Goal: Task Accomplishment & Management: Use online tool/utility

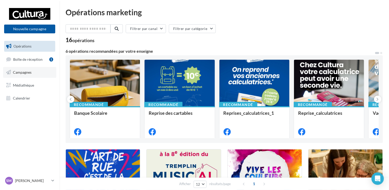
click at [23, 73] on span "Campagnes" at bounding box center [22, 72] width 19 height 4
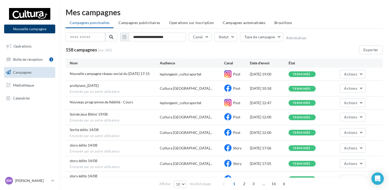
click at [32, 29] on button "Nouvelle campagne" at bounding box center [29, 29] width 51 height 9
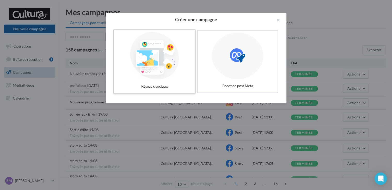
click at [150, 63] on div at bounding box center [154, 56] width 77 height 48
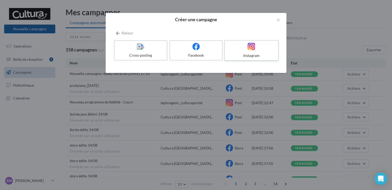
click at [245, 50] on div at bounding box center [251, 47] width 49 height 8
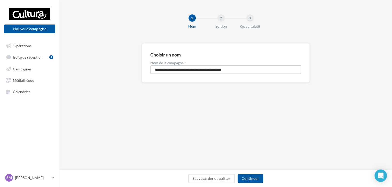
click at [223, 68] on input "**********" at bounding box center [225, 69] width 151 height 9
type input "**********"
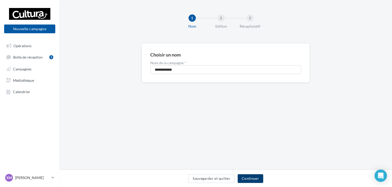
click at [251, 175] on button "Continuer" at bounding box center [251, 178] width 26 height 9
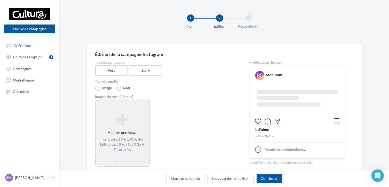
click at [122, 121] on icon at bounding box center [122, 120] width 49 height 12
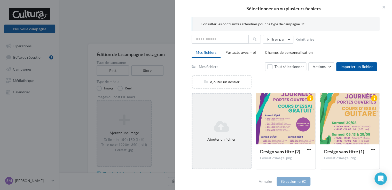
click at [218, 129] on icon at bounding box center [221, 126] width 54 height 12
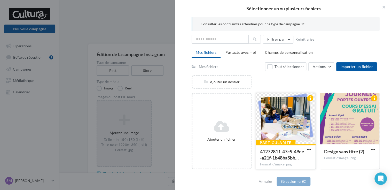
click at [275, 120] on div at bounding box center [285, 119] width 59 height 52
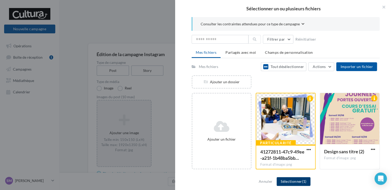
click at [284, 178] on button "Sélectionner (1)" at bounding box center [294, 181] width 34 height 9
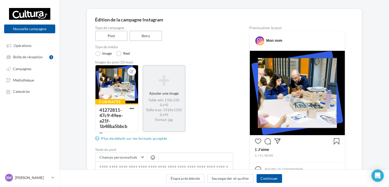
scroll to position [41, 0]
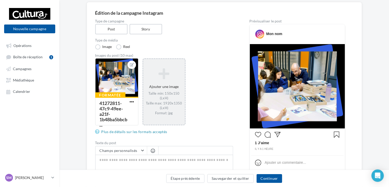
click at [298, 96] on img at bounding box center [297, 86] width 95 height 84
click at [286, 104] on img at bounding box center [297, 86] width 95 height 84
click at [133, 102] on span "button" at bounding box center [132, 102] width 4 height 4
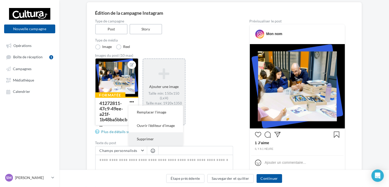
click at [147, 138] on button "Supprimer" at bounding box center [156, 139] width 54 height 13
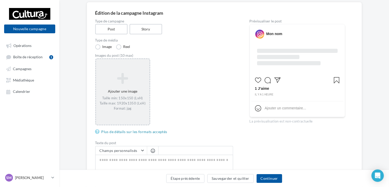
click at [129, 85] on div "Ajouter une image Taille min: 150x150 (LxH) Taille max: 1920x1350 (LxH) Format:…" at bounding box center [122, 91] width 53 height 43
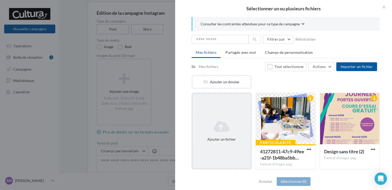
click at [227, 124] on icon at bounding box center [221, 126] width 54 height 12
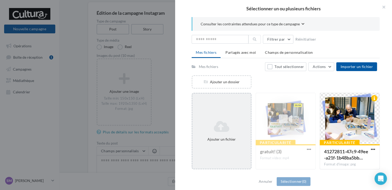
click at [225, 124] on icon at bounding box center [221, 126] width 54 height 12
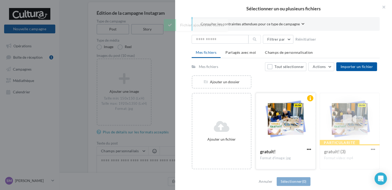
click at [279, 123] on div at bounding box center [285, 119] width 59 height 52
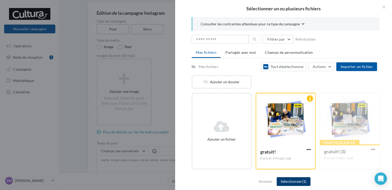
click at [295, 181] on button "Sélectionner (1)" at bounding box center [294, 181] width 34 height 9
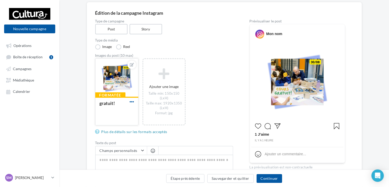
click at [130, 102] on span "button" at bounding box center [132, 102] width 4 height 4
click at [210, 76] on div "Formatée gratuit! Remplacer l'image Ouvrir l'éditeur d'image Supprimer Ajouter …" at bounding box center [166, 94] width 142 height 73
click at [294, 80] on img at bounding box center [297, 82] width 95 height 76
click at [107, 81] on div at bounding box center [117, 78] width 43 height 39
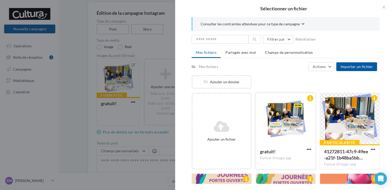
click at [282, 113] on div at bounding box center [285, 119] width 59 height 52
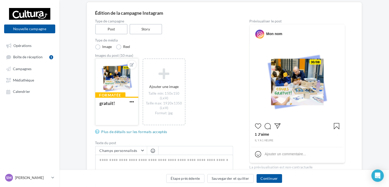
click at [122, 79] on div at bounding box center [117, 78] width 43 height 39
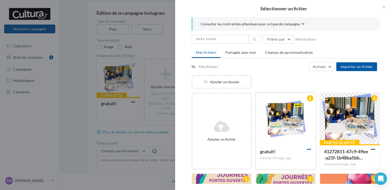
click at [307, 150] on span "button" at bounding box center [309, 149] width 4 height 4
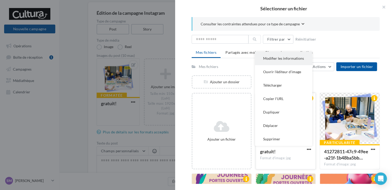
click at [272, 59] on button "Modifier les informations" at bounding box center [283, 58] width 57 height 13
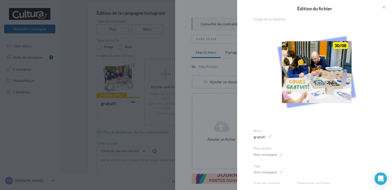
click at [302, 68] on img at bounding box center [317, 72] width 126 height 101
click at [384, 7] on button "button" at bounding box center [381, 7] width 21 height 15
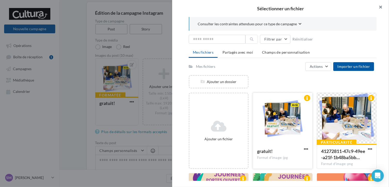
click at [383, 7] on button "button" at bounding box center [379, 7] width 21 height 15
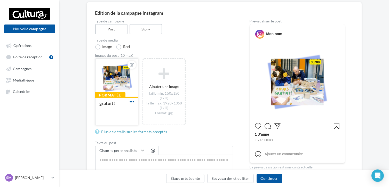
click at [133, 102] on span "button" at bounding box center [132, 102] width 4 height 4
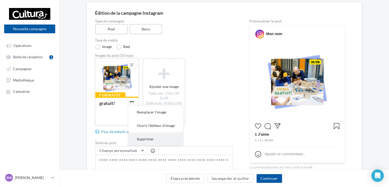
click at [144, 140] on button "Supprimer" at bounding box center [156, 139] width 54 height 13
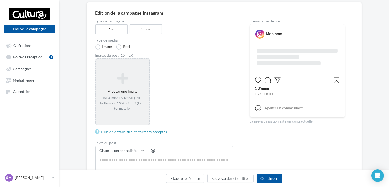
click at [123, 99] on div "Taille min: 150x150 (LxH) Taille max: 1920x1350 (LxH) Format: jpg" at bounding box center [122, 103] width 49 height 15
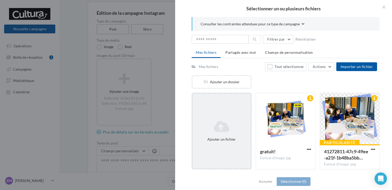
click at [225, 126] on icon at bounding box center [221, 126] width 54 height 12
click at [217, 124] on icon at bounding box center [221, 126] width 54 height 12
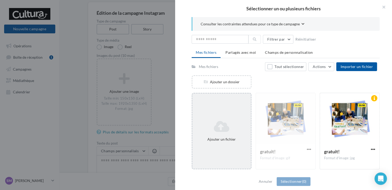
click at [215, 115] on div "Ajouter un fichier" at bounding box center [222, 131] width 60 height 76
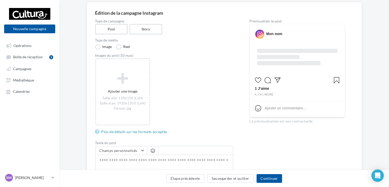
click at [116, 59] on div "Sélectionner un ou plusieurs fichiers Consulter les contraintes attendues pour …" at bounding box center [122, 59] width 53 height 0
click at [116, 77] on icon at bounding box center [122, 78] width 49 height 12
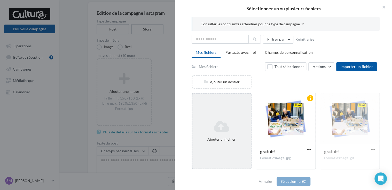
click at [222, 127] on icon at bounding box center [221, 126] width 54 height 12
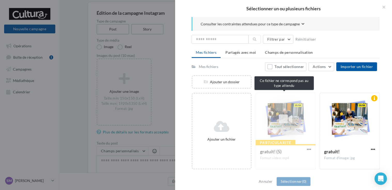
click at [281, 115] on div "Particularité gratuit! (5) Format video: mp4" at bounding box center [286, 131] width 60 height 76
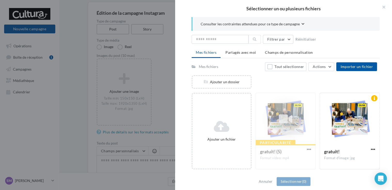
click at [277, 133] on div "Particularité gratuit! (5) Format video: mp4" at bounding box center [286, 131] width 60 height 76
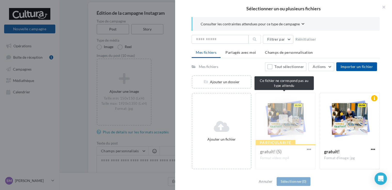
click at [306, 149] on div "Particularité gratuit! (5) Format video: mp4" at bounding box center [286, 131] width 60 height 76
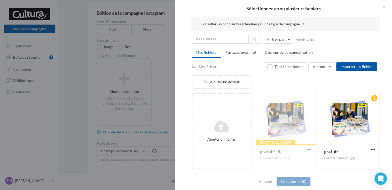
click at [306, 149] on div "Particularité gratuit! (5) Format video: mp4" at bounding box center [286, 131] width 60 height 76
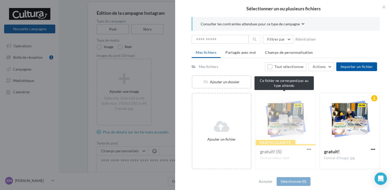
click at [308, 149] on div "Particularité gratuit! (5) Format video: mp4" at bounding box center [286, 131] width 60 height 76
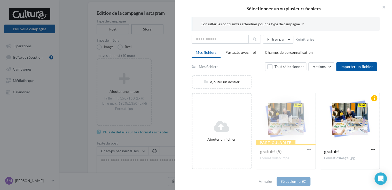
click at [308, 149] on div "Particularité gratuit! (5) Format video: mp4" at bounding box center [286, 131] width 60 height 76
click at [371, 147] on span "button" at bounding box center [373, 149] width 4 height 4
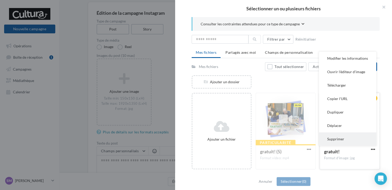
click at [340, 140] on button "Supprimer" at bounding box center [347, 138] width 57 height 13
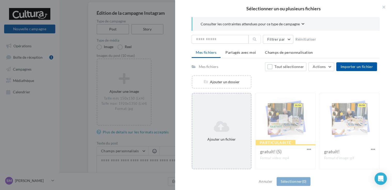
click at [217, 129] on icon at bounding box center [221, 126] width 54 height 12
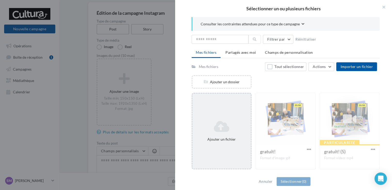
click at [226, 125] on icon at bounding box center [221, 126] width 54 height 12
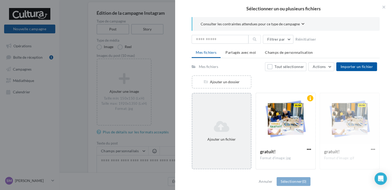
click at [219, 127] on icon at bounding box center [221, 126] width 54 height 12
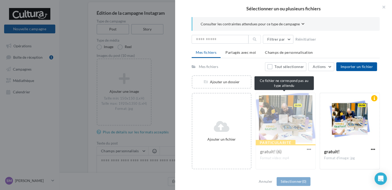
click at [280, 120] on div "Particularité gratuit! (6) Format video: mp4" at bounding box center [286, 131] width 60 height 76
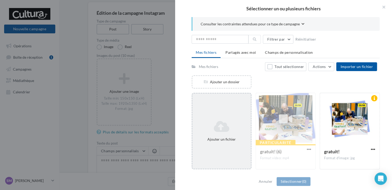
click at [227, 121] on icon at bounding box center [221, 126] width 54 height 12
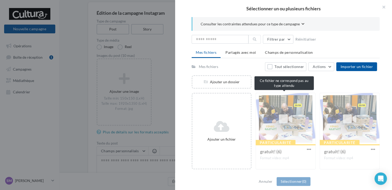
click at [277, 110] on div "Particularité gratuit! (6) Format video: mp4" at bounding box center [286, 131] width 60 height 76
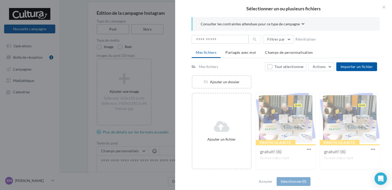
click at [277, 110] on div "Particularité gratuit! (6) Format video: mp4" at bounding box center [286, 131] width 60 height 76
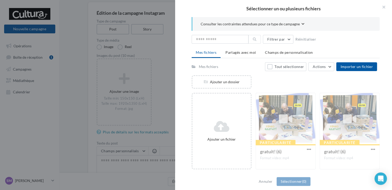
click at [306, 149] on div "Particularité gratuit! (6) Format video: mp4" at bounding box center [286, 131] width 60 height 76
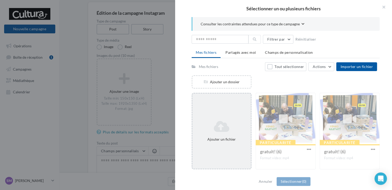
click at [230, 114] on div "Ajouter un fichier" at bounding box center [222, 131] width 60 height 76
click at [223, 128] on icon at bounding box center [221, 126] width 54 height 12
click at [232, 130] on icon at bounding box center [221, 126] width 54 height 12
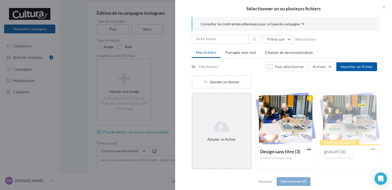
click at [219, 126] on icon at bounding box center [221, 126] width 54 height 12
click at [224, 120] on icon at bounding box center [221, 126] width 54 height 12
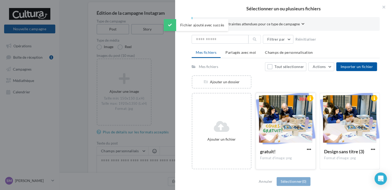
click at [272, 121] on div at bounding box center [285, 119] width 59 height 52
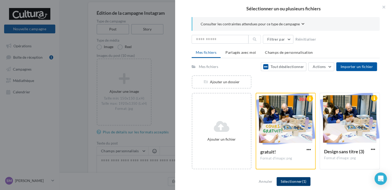
click at [291, 182] on button "Sélectionner (1)" at bounding box center [294, 181] width 34 height 9
